Goal: Task Accomplishment & Management: Manage account settings

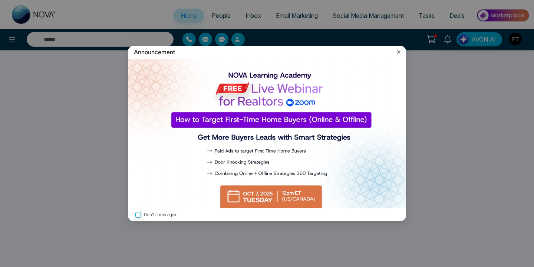
select select "*"
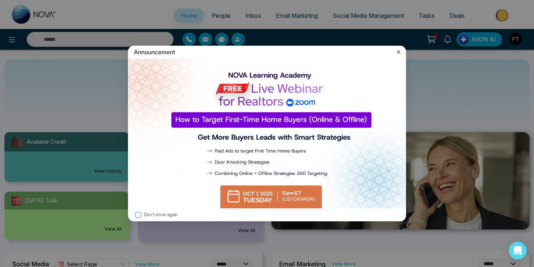
click at [398, 53] on icon at bounding box center [398, 51] width 3 height 3
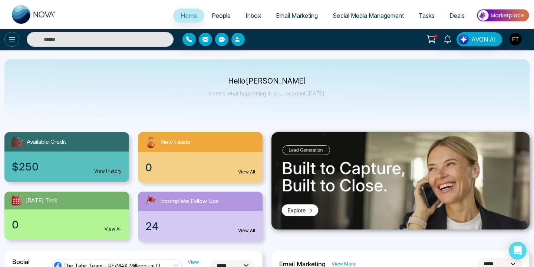
click at [16, 43] on icon at bounding box center [11, 39] width 9 height 9
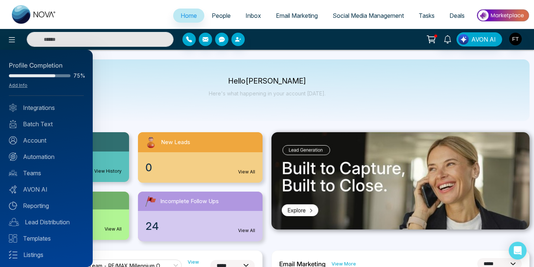
click at [196, 154] on div at bounding box center [267, 133] width 534 height 267
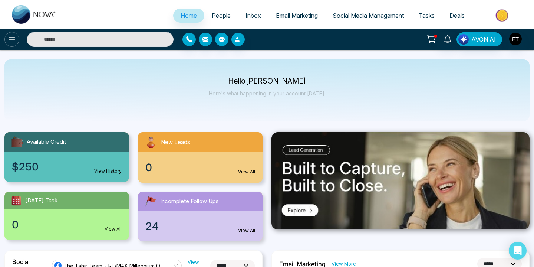
click at [15, 38] on icon at bounding box center [11, 39] width 9 height 9
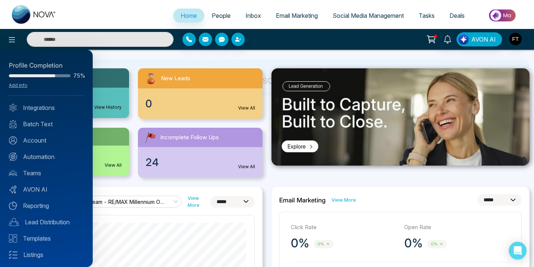
scroll to position [73, 0]
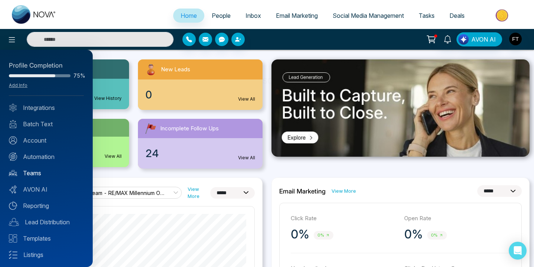
click at [31, 172] on link "Teams" at bounding box center [46, 172] width 75 height 9
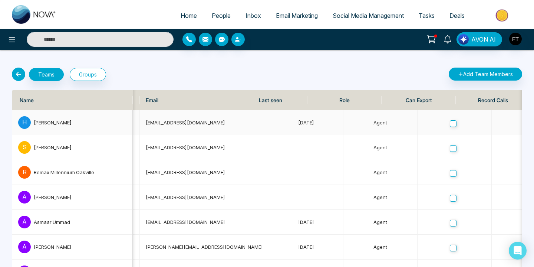
scroll to position [0, 73]
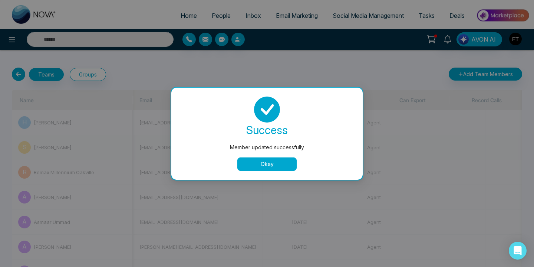
click at [410, 149] on div "Member updated successfully success Member updated successfully Okay" at bounding box center [267, 133] width 534 height 267
